Goal: Task Accomplishment & Management: Use online tool/utility

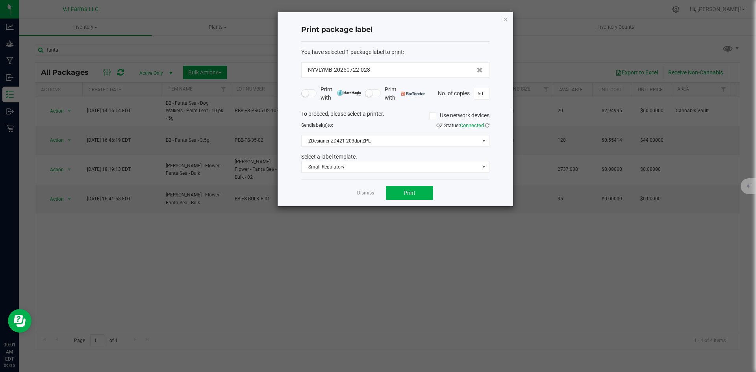
click at [356, 194] on div "Dismiss Print" at bounding box center [395, 192] width 188 height 27
click at [365, 191] on link "Dismiss" at bounding box center [365, 193] width 17 height 7
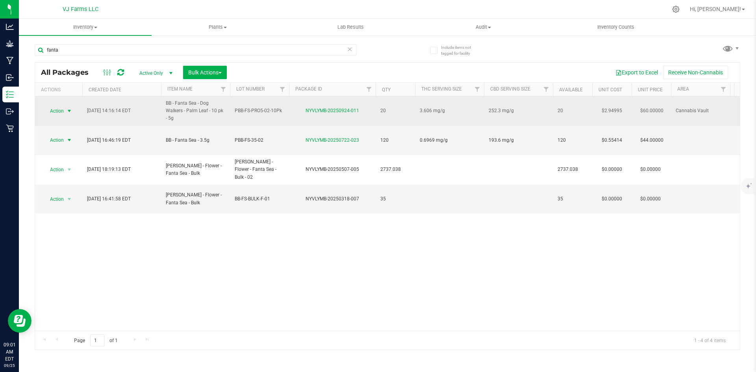
click at [45, 116] on span "Action" at bounding box center [53, 111] width 21 height 11
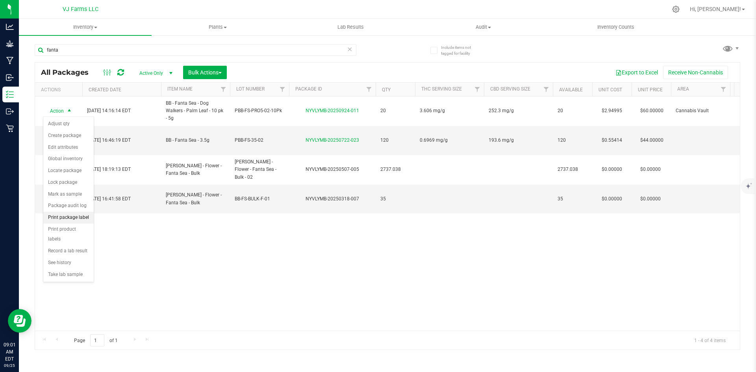
click at [85, 217] on li "Print package label" at bounding box center [68, 218] width 50 height 12
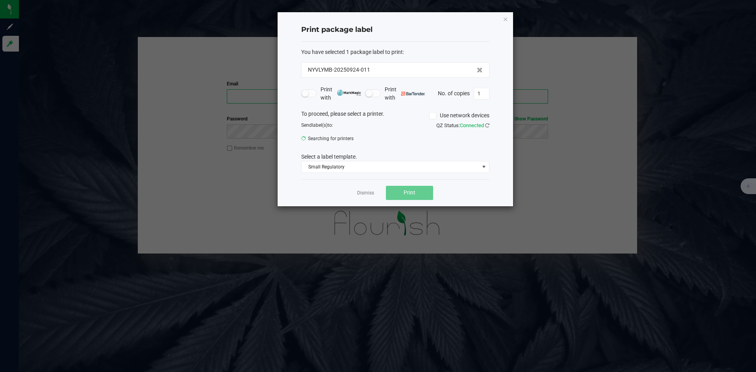
type input "[PERSON_NAME][EMAIL_ADDRESS][DOMAIN_NAME]"
click at [365, 194] on link "Dismiss" at bounding box center [365, 193] width 17 height 7
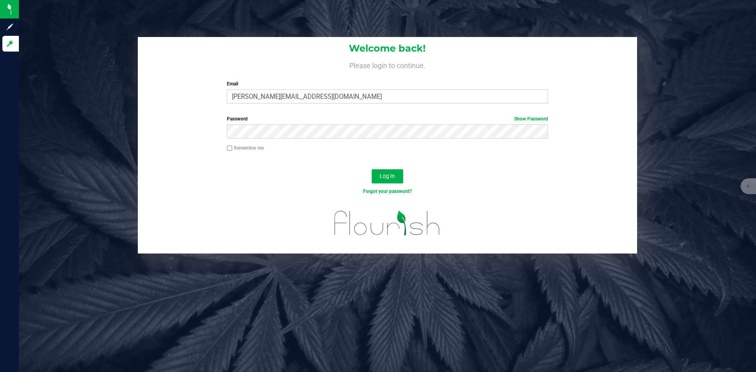
click at [384, 185] on div "Log In" at bounding box center [387, 179] width 499 height 26
click at [385, 179] on span "Log In" at bounding box center [387, 176] width 15 height 6
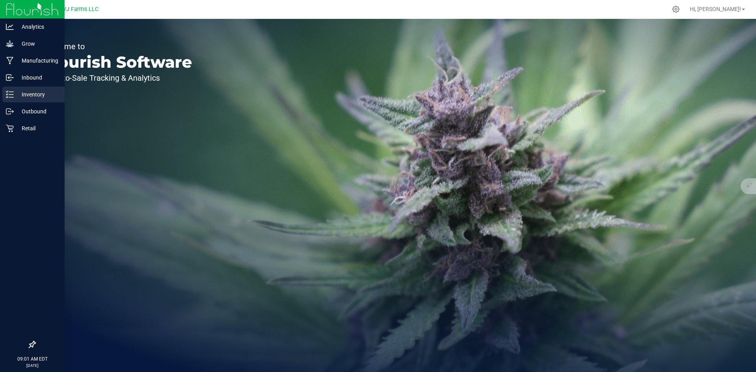
click at [26, 93] on p "Inventory" at bounding box center [37, 94] width 47 height 9
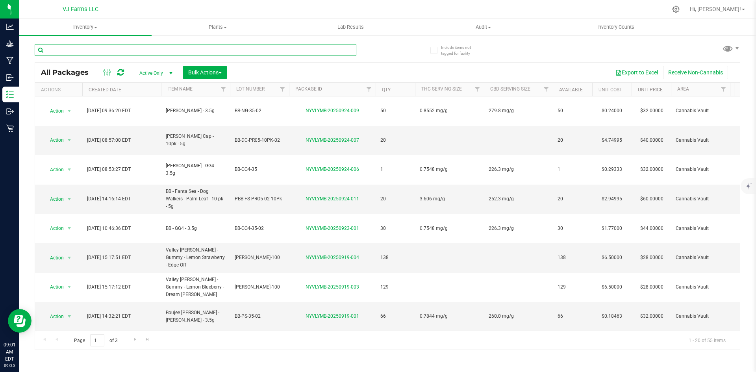
click at [87, 51] on input "text" at bounding box center [196, 50] width 322 height 12
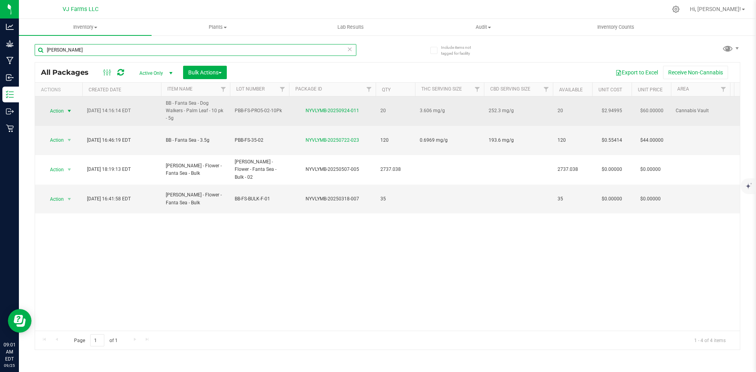
type input "[PERSON_NAME]"
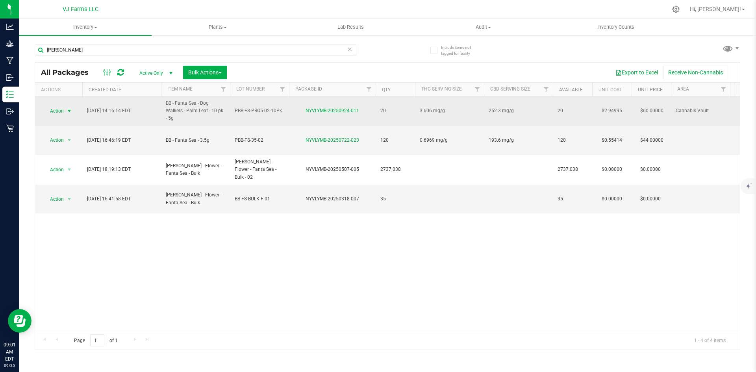
click at [71, 108] on span "select" at bounding box center [69, 111] width 6 height 6
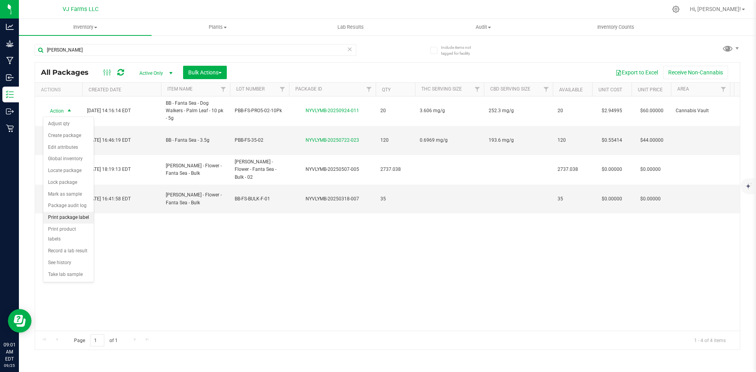
click at [74, 216] on li "Print package label" at bounding box center [68, 218] width 50 height 12
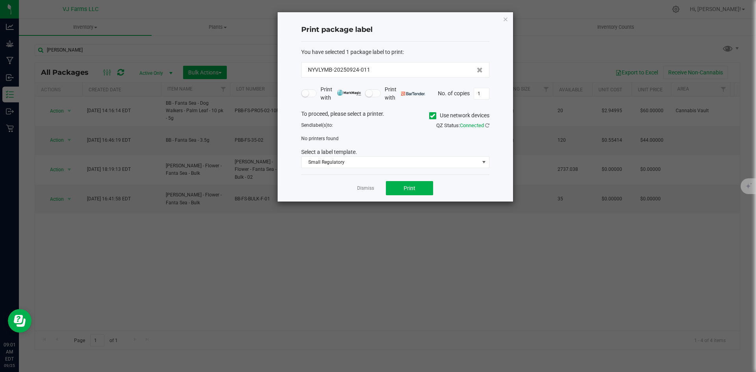
click at [419, 180] on div "Dismiss Print" at bounding box center [395, 187] width 188 height 27
click at [433, 119] on span at bounding box center [432, 115] width 7 height 7
click at [0, 0] on input "Use network devices" at bounding box center [0, 0] width 0 height 0
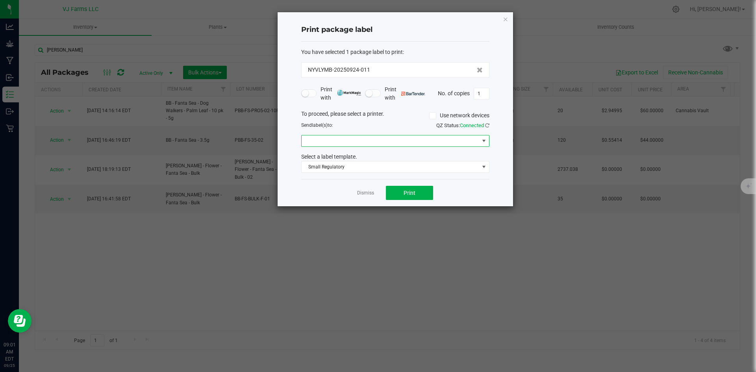
click at [392, 145] on span at bounding box center [391, 140] width 178 height 11
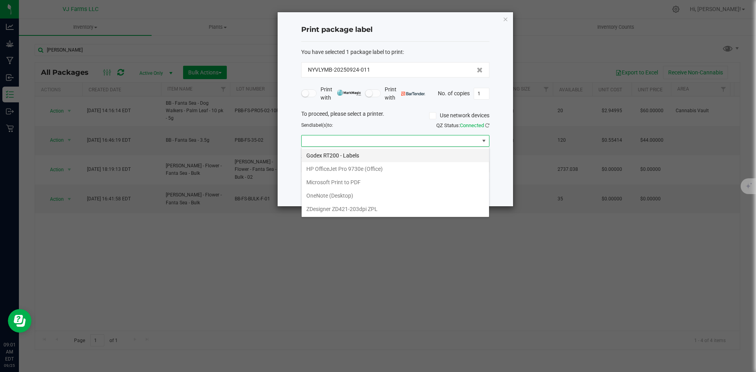
scroll to position [12, 188]
click at [348, 206] on ZPL "ZDesigner ZD421-203dpi ZPL" at bounding box center [395, 208] width 187 height 13
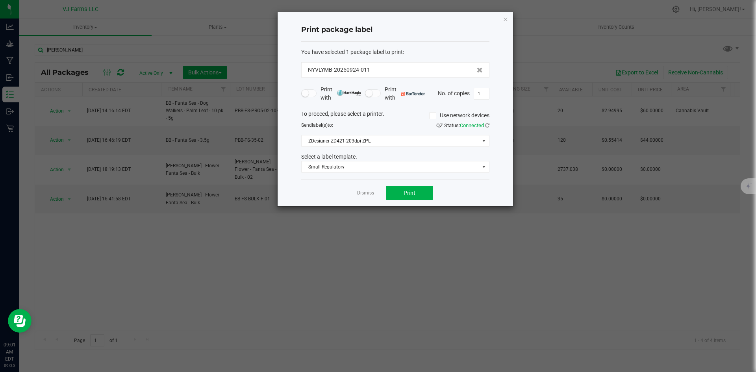
click at [386, 181] on div "Dismiss Print" at bounding box center [395, 192] width 188 height 27
click at [398, 185] on div "Dismiss Print" at bounding box center [395, 192] width 188 height 27
click at [399, 189] on button "Print" at bounding box center [409, 193] width 47 height 14
